Goal: Browse casually

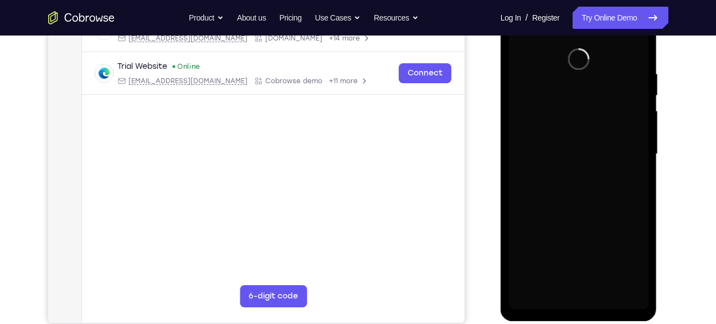
scroll to position [193, 0]
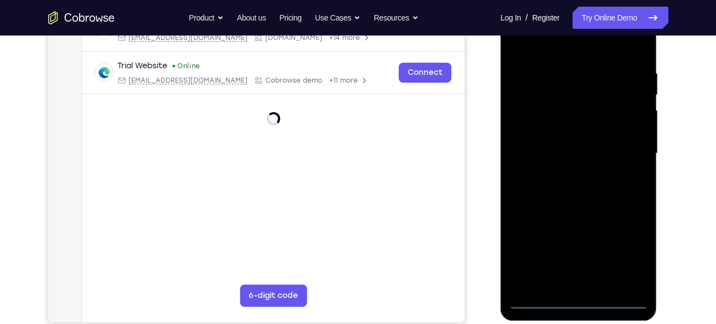
click at [581, 296] on div at bounding box center [579, 153] width 140 height 310
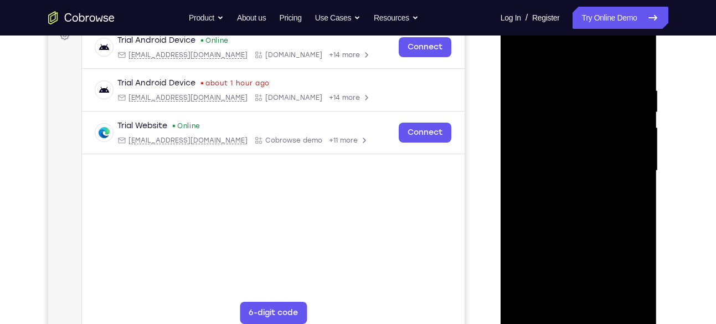
scroll to position [174, 0]
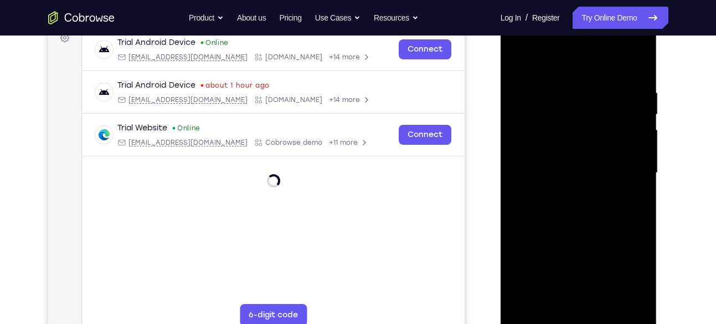
click at [622, 270] on div at bounding box center [579, 173] width 140 height 310
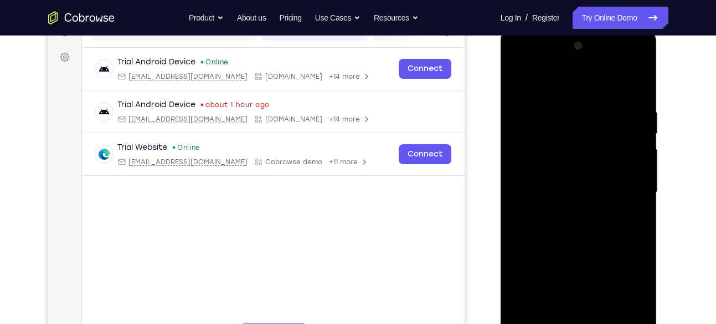
scroll to position [153, 0]
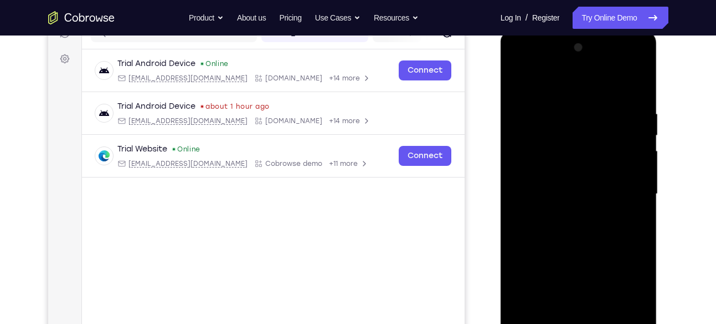
click at [524, 68] on div at bounding box center [579, 194] width 140 height 310
click at [528, 162] on div at bounding box center [579, 194] width 140 height 310
click at [582, 195] on div at bounding box center [579, 194] width 140 height 310
click at [577, 279] on div at bounding box center [579, 194] width 140 height 310
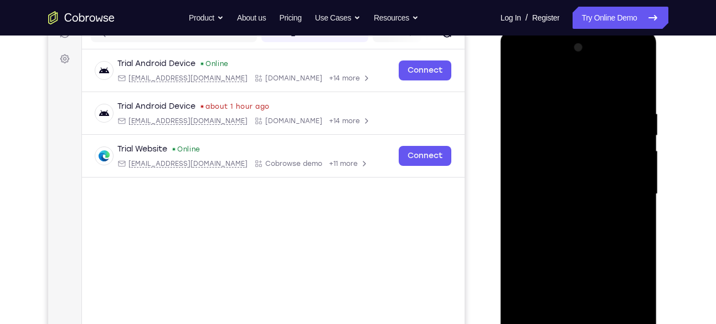
click at [564, 188] on div at bounding box center [579, 194] width 140 height 310
click at [578, 286] on div at bounding box center [579, 194] width 140 height 310
click at [558, 211] on div at bounding box center [579, 194] width 140 height 310
click at [632, 83] on div at bounding box center [579, 194] width 140 height 310
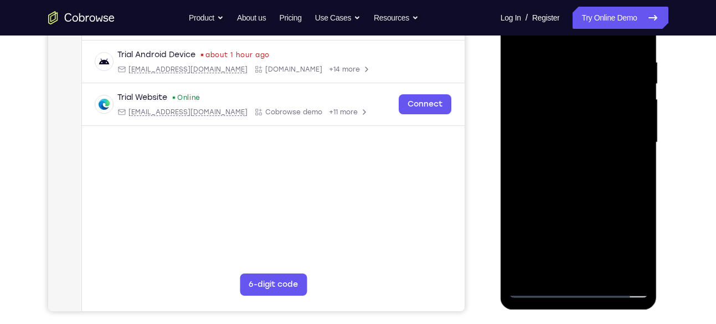
scroll to position [206, 0]
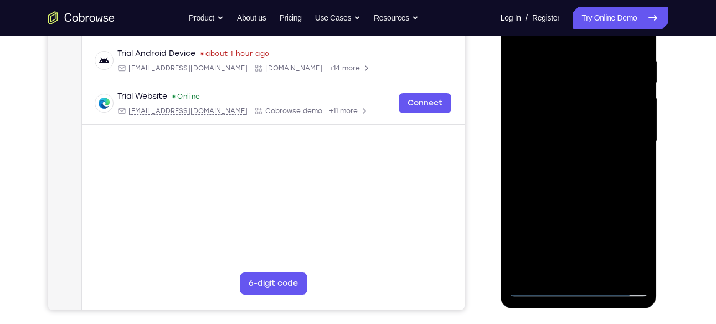
click at [590, 264] on div at bounding box center [579, 141] width 140 height 310
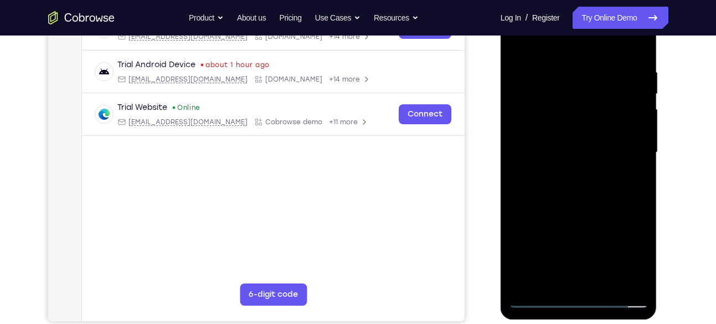
click at [608, 183] on div at bounding box center [579, 152] width 140 height 310
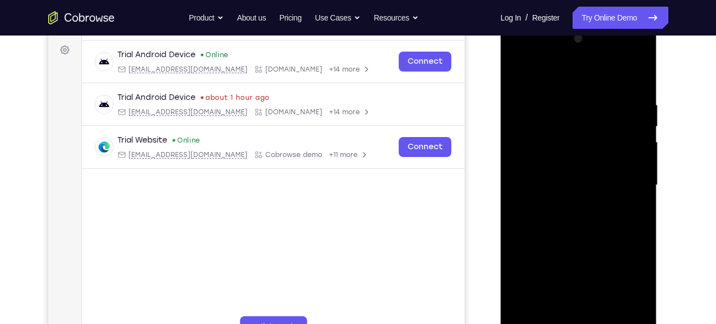
scroll to position [161, 0]
drag, startPoint x: 621, startPoint y: 169, endPoint x: 530, endPoint y: 194, distance: 94.4
click at [530, 194] on div at bounding box center [579, 185] width 140 height 310
drag, startPoint x: 584, startPoint y: 178, endPoint x: 701, endPoint y: 171, distance: 117.7
drag, startPoint x: 701, startPoint y: 171, endPoint x: 612, endPoint y: 168, distance: 89.2
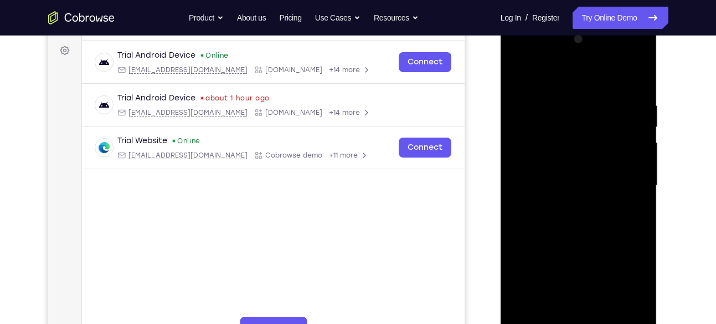
click at [612, 168] on div at bounding box center [579, 185] width 140 height 310
click at [580, 275] on div at bounding box center [579, 185] width 140 height 310
click at [566, 259] on div at bounding box center [579, 185] width 140 height 310
click at [626, 74] on div at bounding box center [579, 185] width 140 height 310
click at [580, 175] on div at bounding box center [579, 185] width 140 height 310
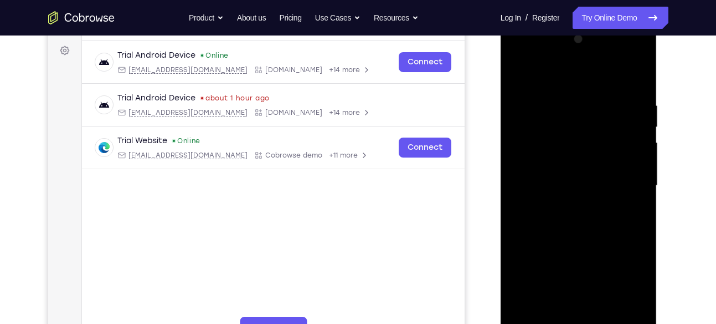
click at [629, 54] on div at bounding box center [579, 185] width 140 height 310
click at [576, 80] on div at bounding box center [579, 185] width 140 height 310
click at [628, 183] on div at bounding box center [579, 185] width 140 height 310
click at [565, 209] on div at bounding box center [579, 185] width 140 height 310
click at [575, 237] on div at bounding box center [579, 185] width 140 height 310
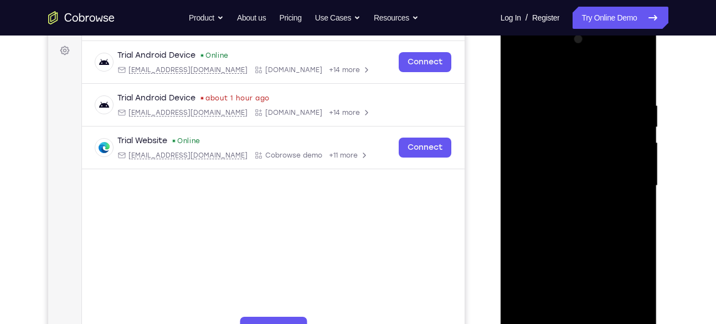
click at [568, 178] on div at bounding box center [579, 185] width 140 height 310
click at [576, 152] on div at bounding box center [579, 185] width 140 height 310
click at [535, 137] on div at bounding box center [579, 185] width 140 height 310
click at [584, 219] on div at bounding box center [579, 185] width 140 height 310
click at [534, 132] on div at bounding box center [579, 185] width 140 height 310
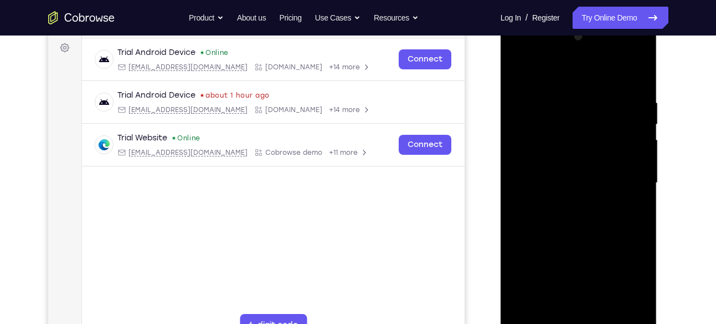
scroll to position [163, 0]
click at [600, 178] on div at bounding box center [579, 183] width 140 height 310
click at [514, 71] on div at bounding box center [579, 183] width 140 height 310
drag, startPoint x: 545, startPoint y: 90, endPoint x: 570, endPoint y: 261, distance: 173.0
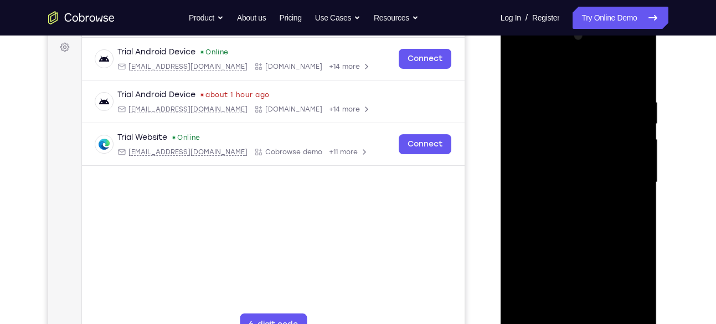
click at [570, 261] on div at bounding box center [579, 182] width 140 height 310
click at [629, 50] on div at bounding box center [579, 182] width 140 height 310
click at [568, 94] on div at bounding box center [579, 182] width 140 height 310
click at [618, 90] on div at bounding box center [579, 182] width 140 height 310
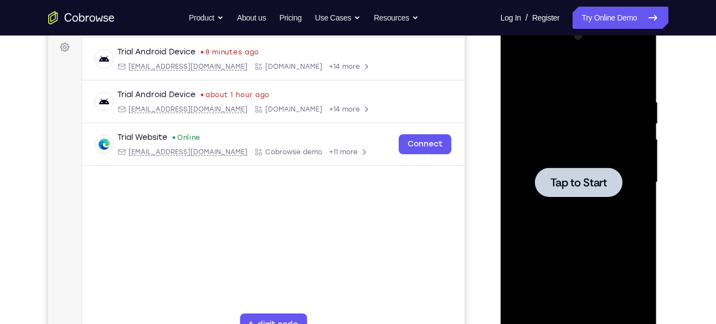
click at [590, 188] on span "Tap to Start" at bounding box center [579, 182] width 57 height 11
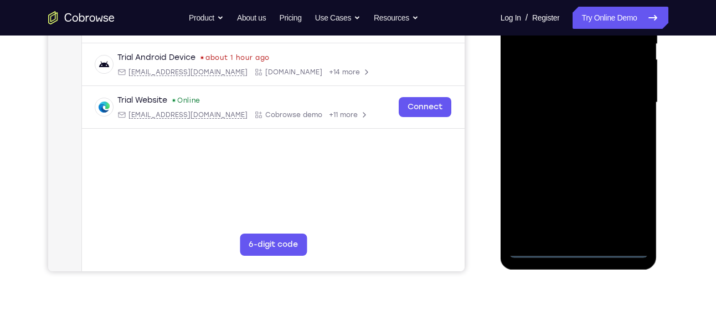
scroll to position [245, 0]
click at [580, 251] on div at bounding box center [579, 102] width 140 height 310
